Goal: Navigation & Orientation: Find specific page/section

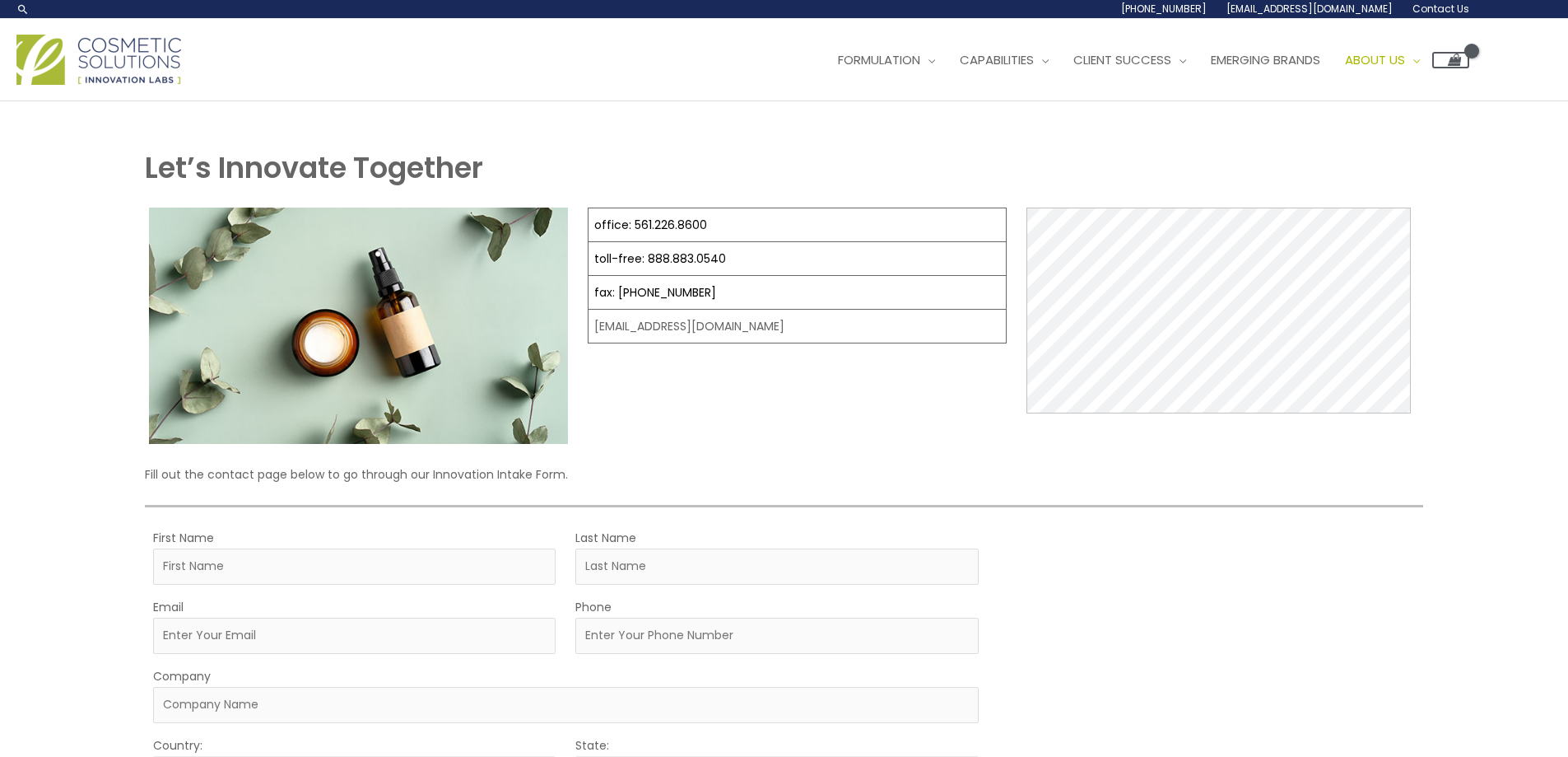
click at [124, 62] on img at bounding box center [99, 60] width 164 height 51
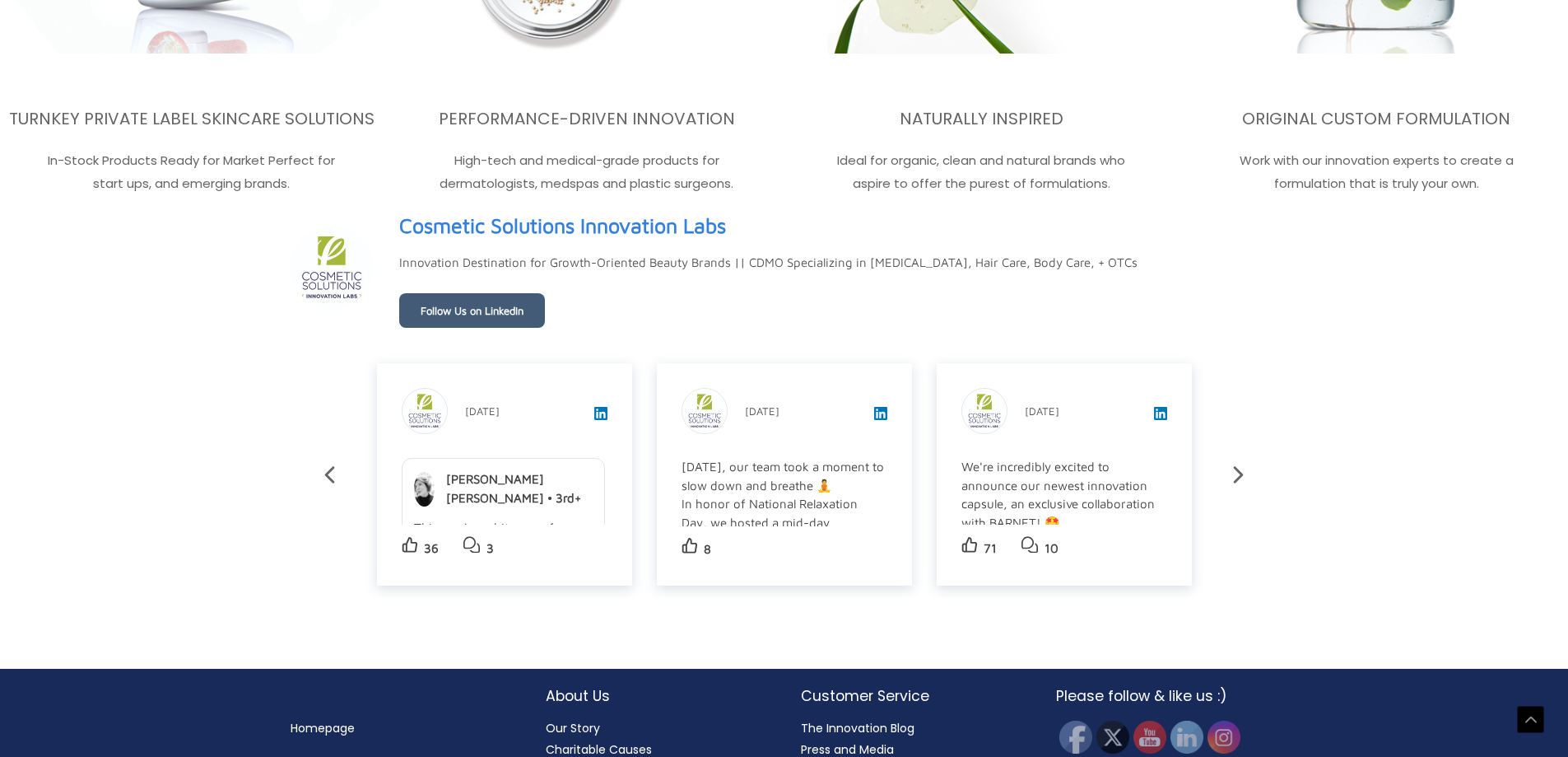
scroll to position [2911, 0]
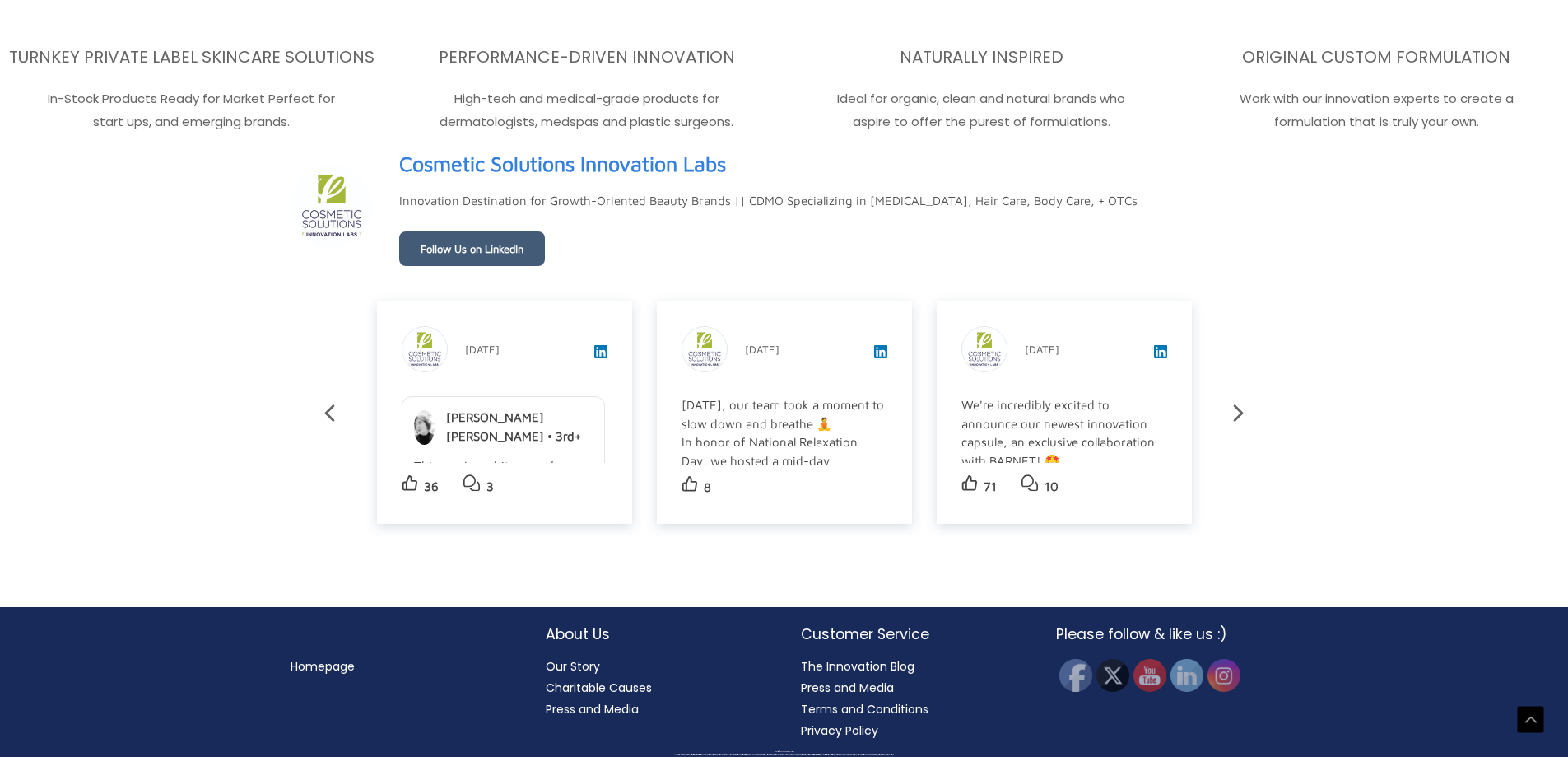
click at [577, 656] on li "Our Story" at bounding box center [657, 667] width 222 height 22
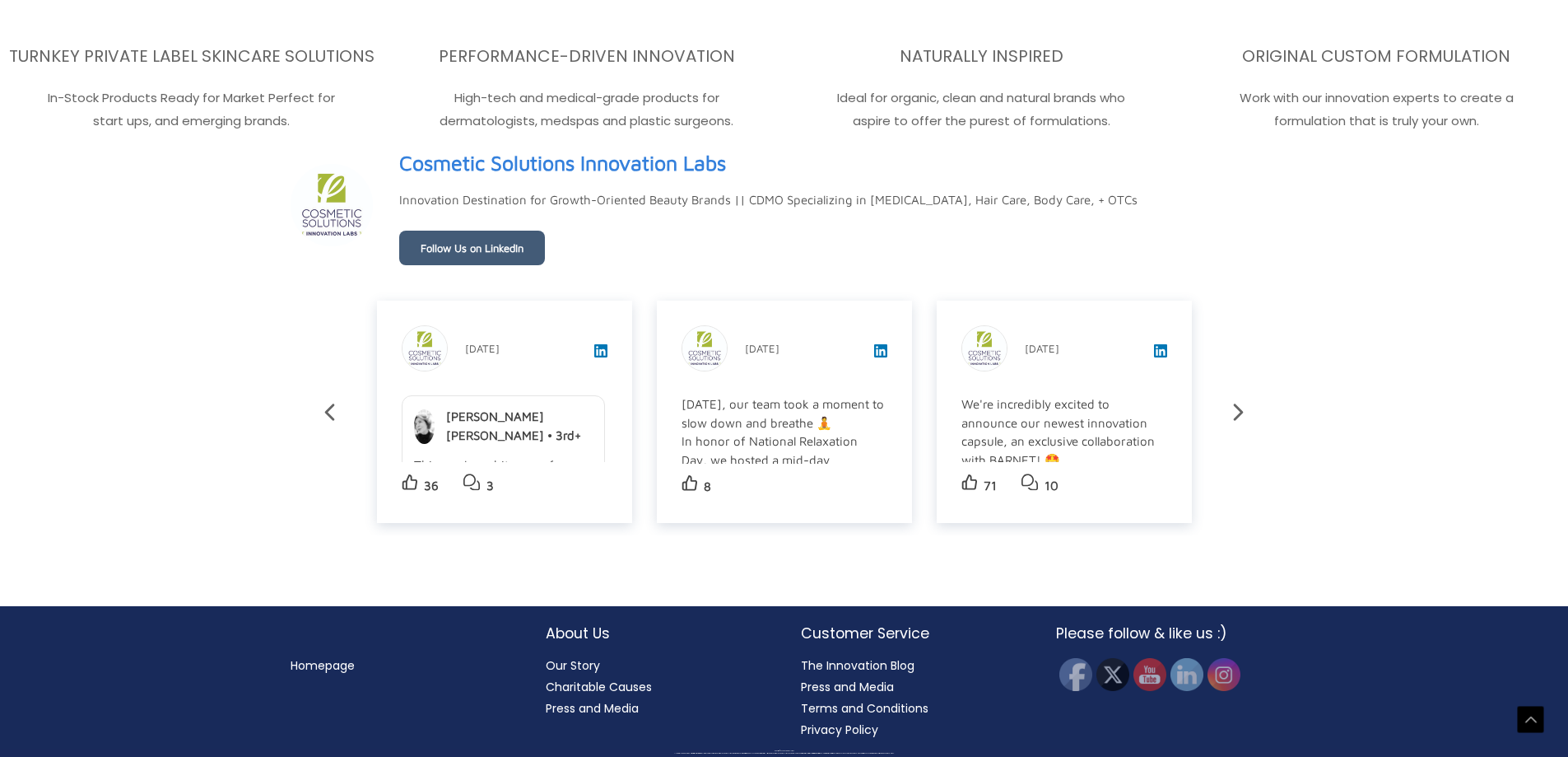
click at [577, 665] on link "Our Story" at bounding box center [572, 666] width 54 height 17
